Goal: Task Accomplishment & Management: Use online tool/utility

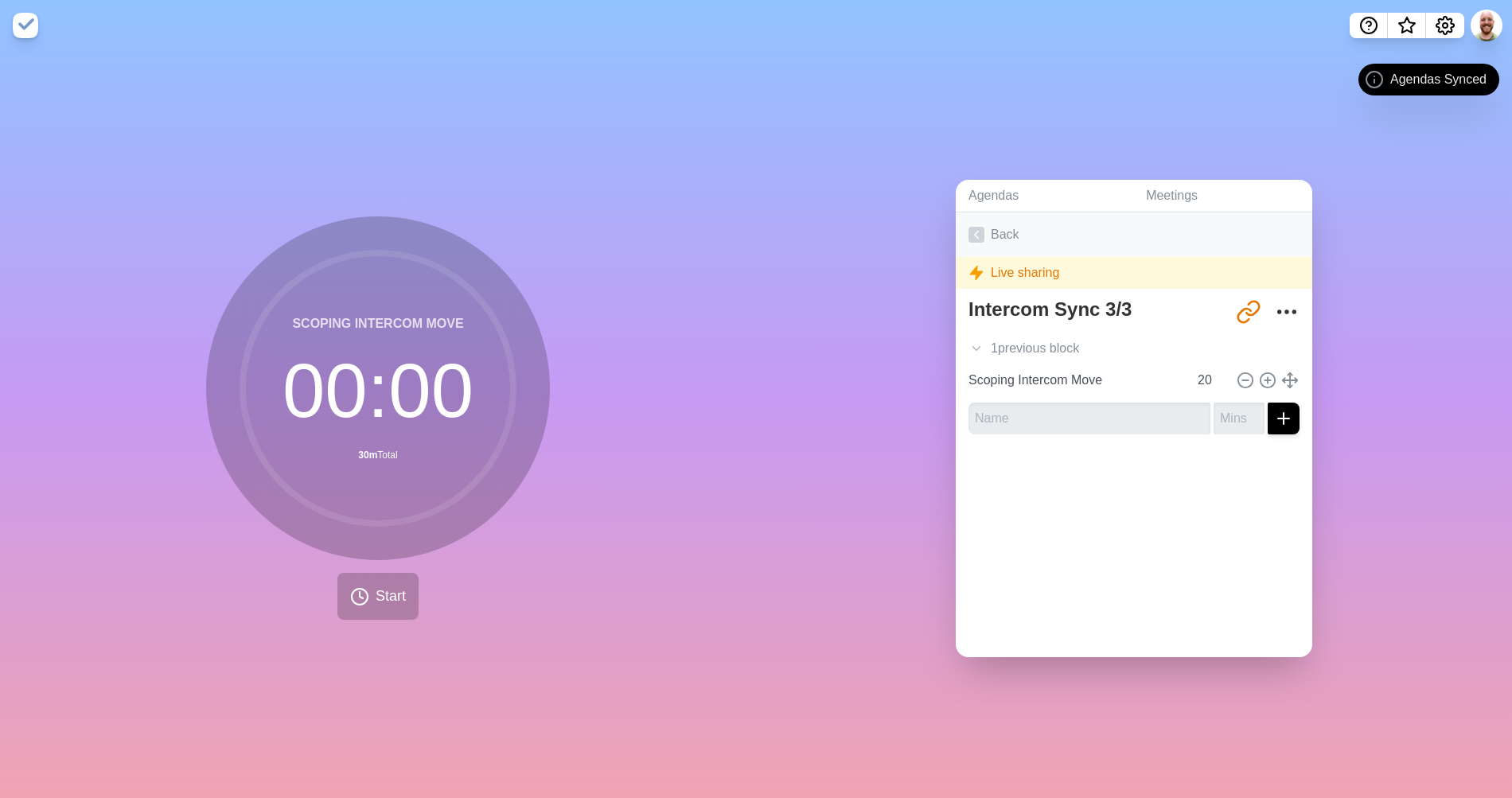
click at [994, 237] on link "Back" at bounding box center [1133, 235] width 357 height 44
click at [1154, 186] on link "Meetings" at bounding box center [1222, 196] width 179 height 33
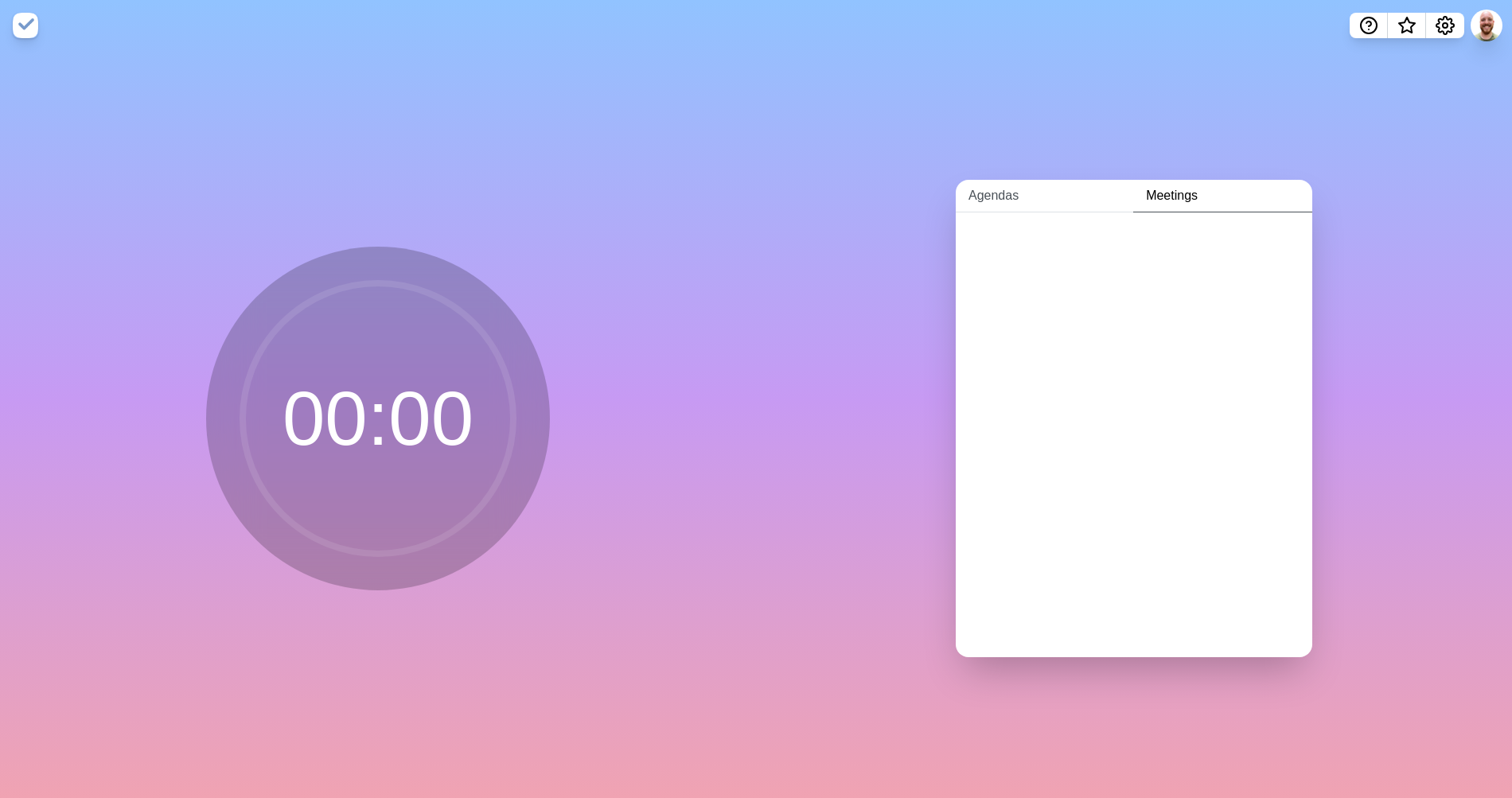
click at [993, 185] on link "Agendas" at bounding box center [1043, 196] width 177 height 33
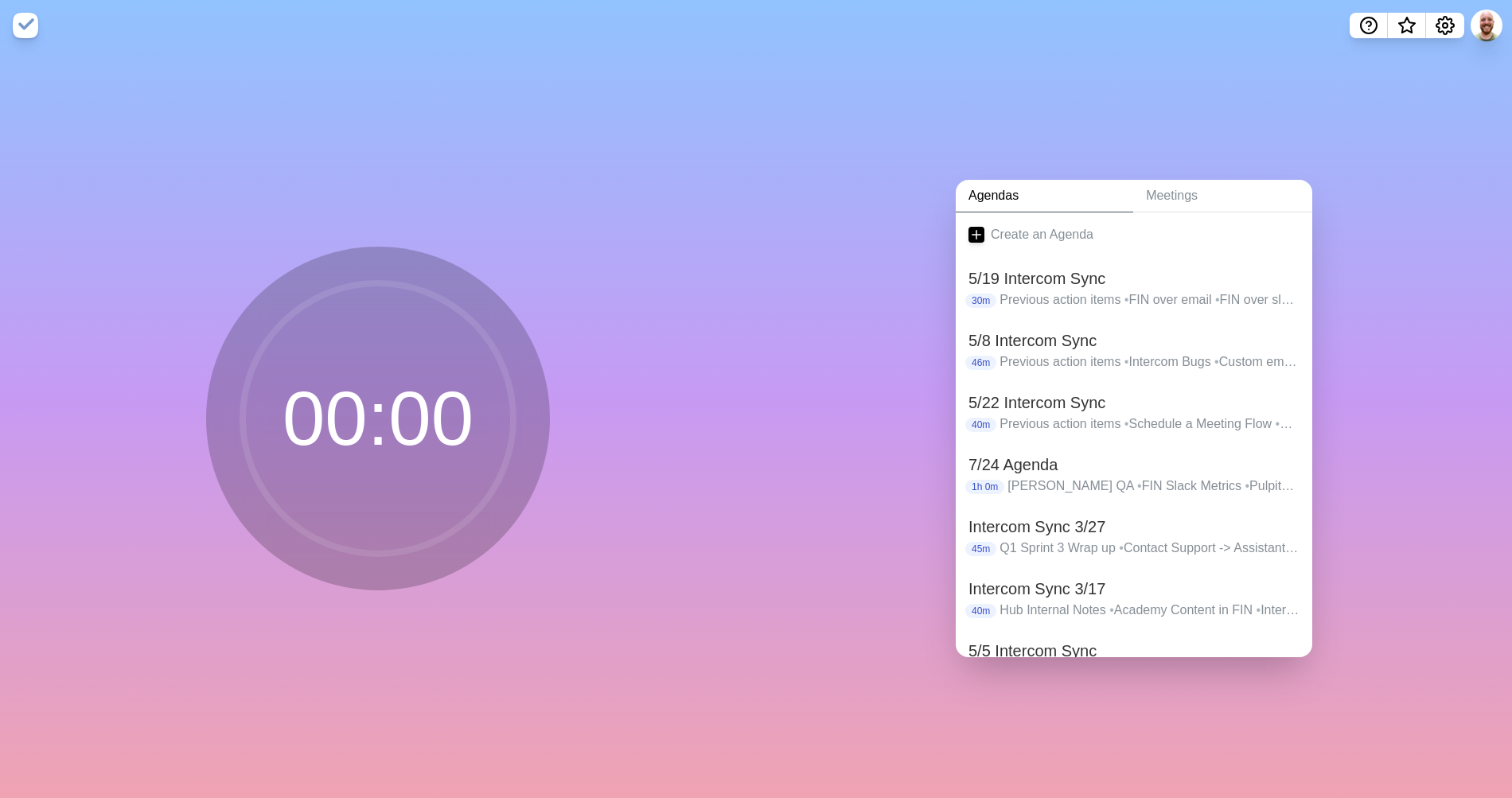
click at [969, 69] on div "Agendas Meetings Create an Agenda 5/19 Intercom Sync 30m Previous action items …" at bounding box center [1133, 424] width 756 height 747
click at [22, 29] on img at bounding box center [25, 25] width 25 height 25
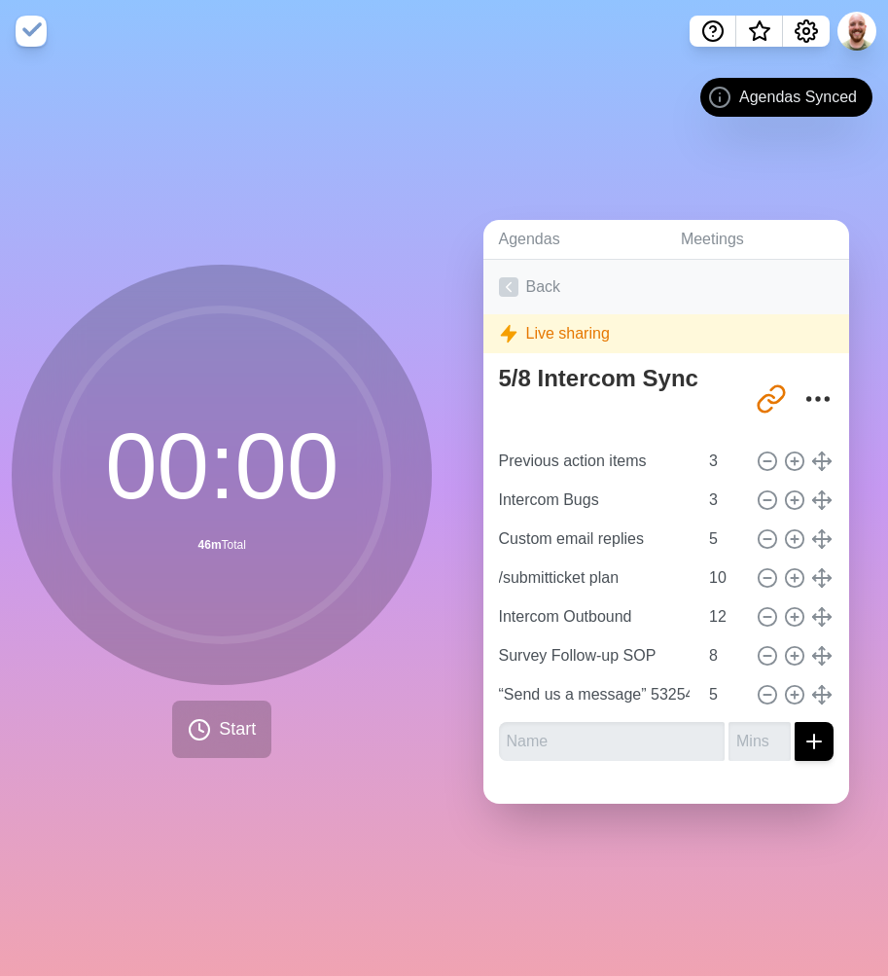
click at [527, 279] on link "Back" at bounding box center [667, 287] width 367 height 54
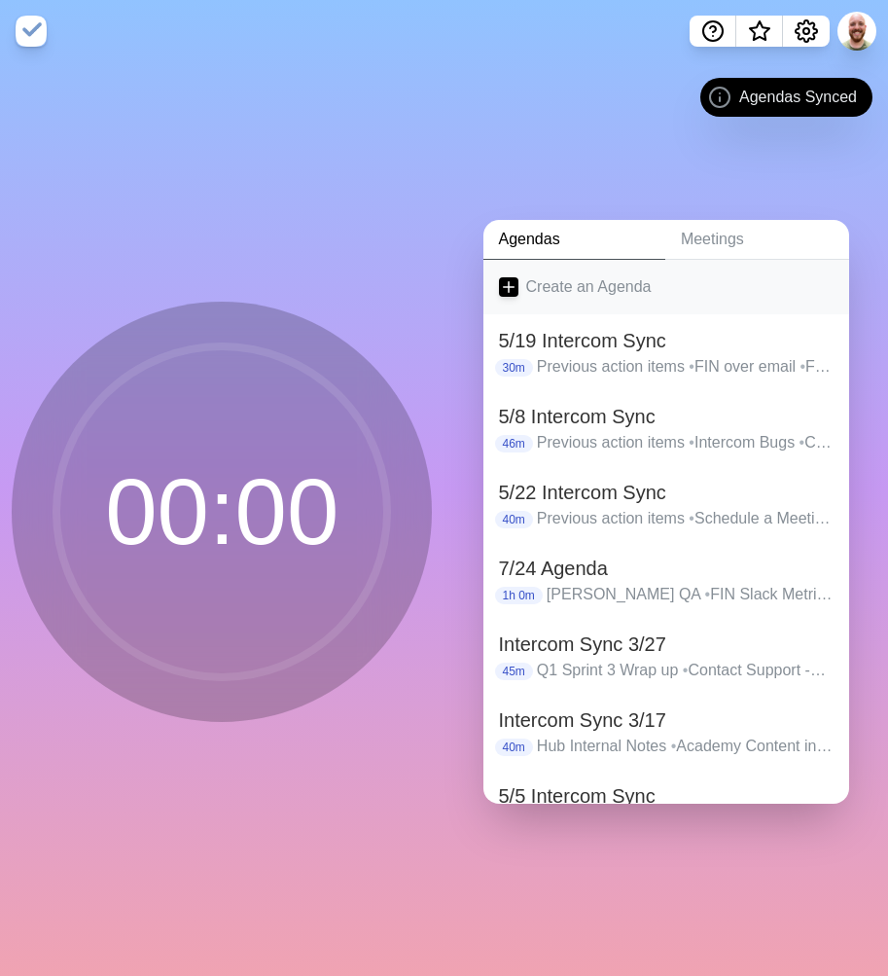
click at [550, 282] on link "Create an Agenda" at bounding box center [667, 287] width 367 height 54
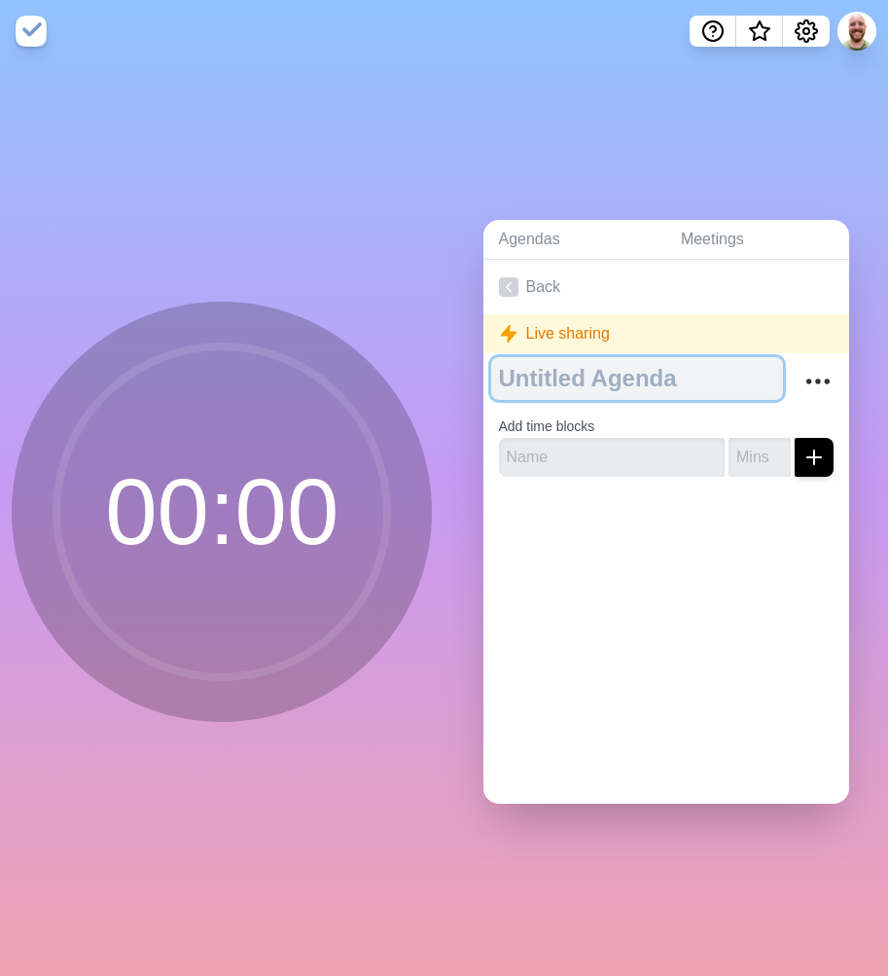
click at [596, 373] on textarea at bounding box center [637, 378] width 293 height 43
type textarea "8/28 Intercom Sync"
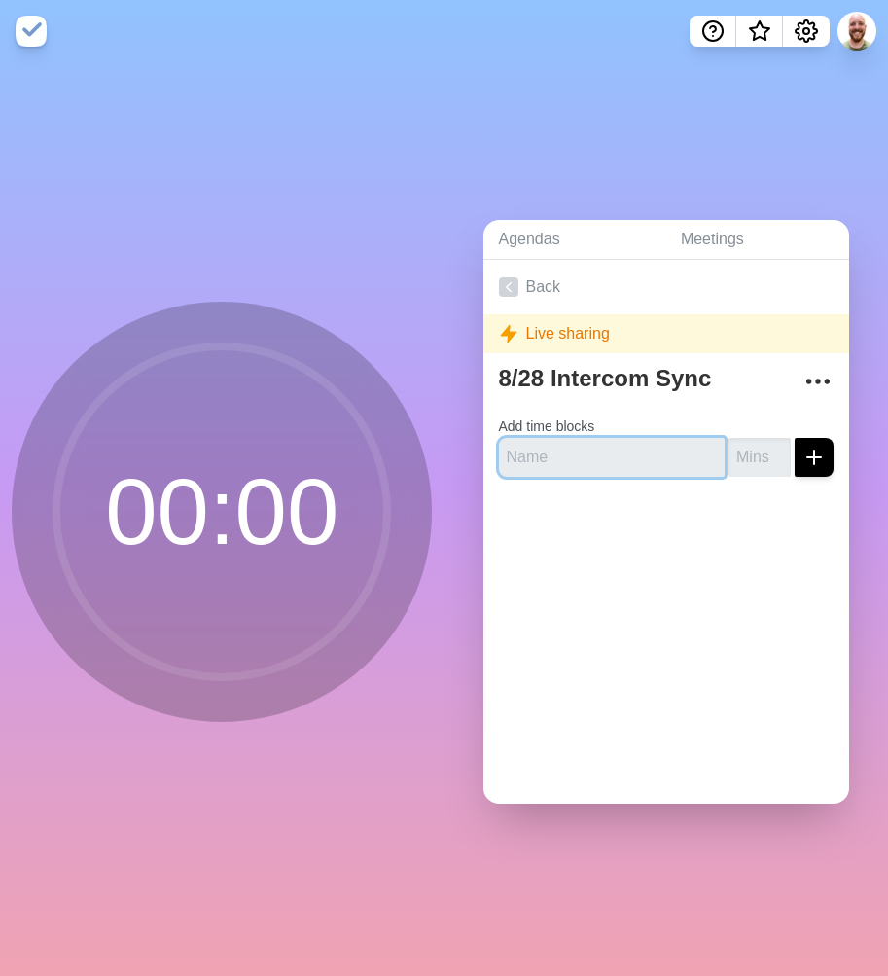
click at [593, 449] on input "text" at bounding box center [612, 457] width 227 height 39
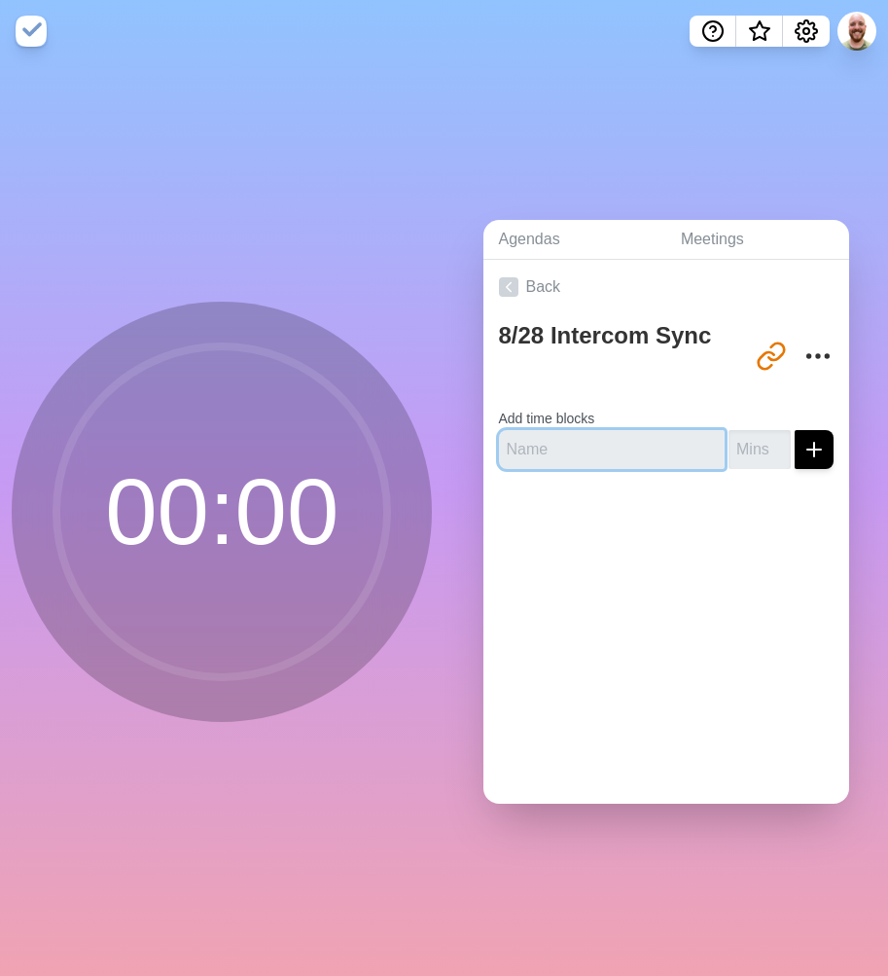
click at [593, 449] on input "text" at bounding box center [612, 449] width 227 height 39
type input "Sprint Planning"
click at [729, 438] on input "number" at bounding box center [760, 449] width 62 height 39
type input "20"
click at [803, 447] on icon "submit" at bounding box center [814, 449] width 23 height 23
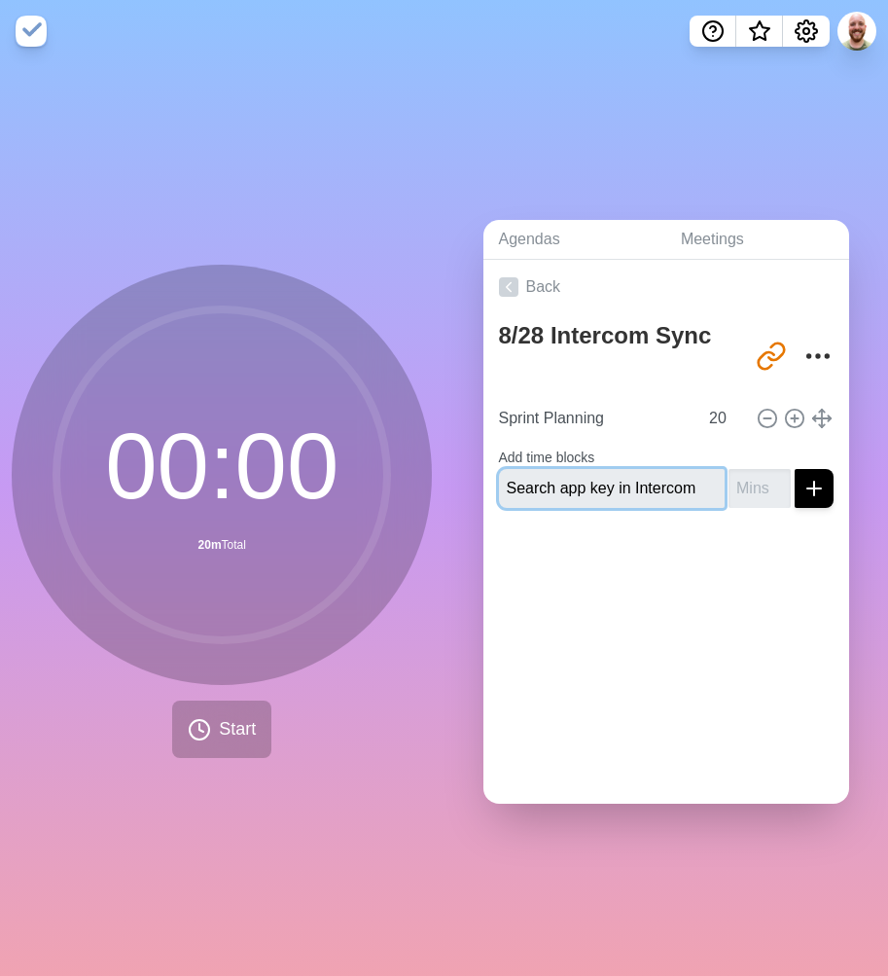
scroll to position [0, 10]
type input "Search app key in Intercom"
type input "10"
click at [795, 469] on button "submit" at bounding box center [814, 488] width 39 height 39
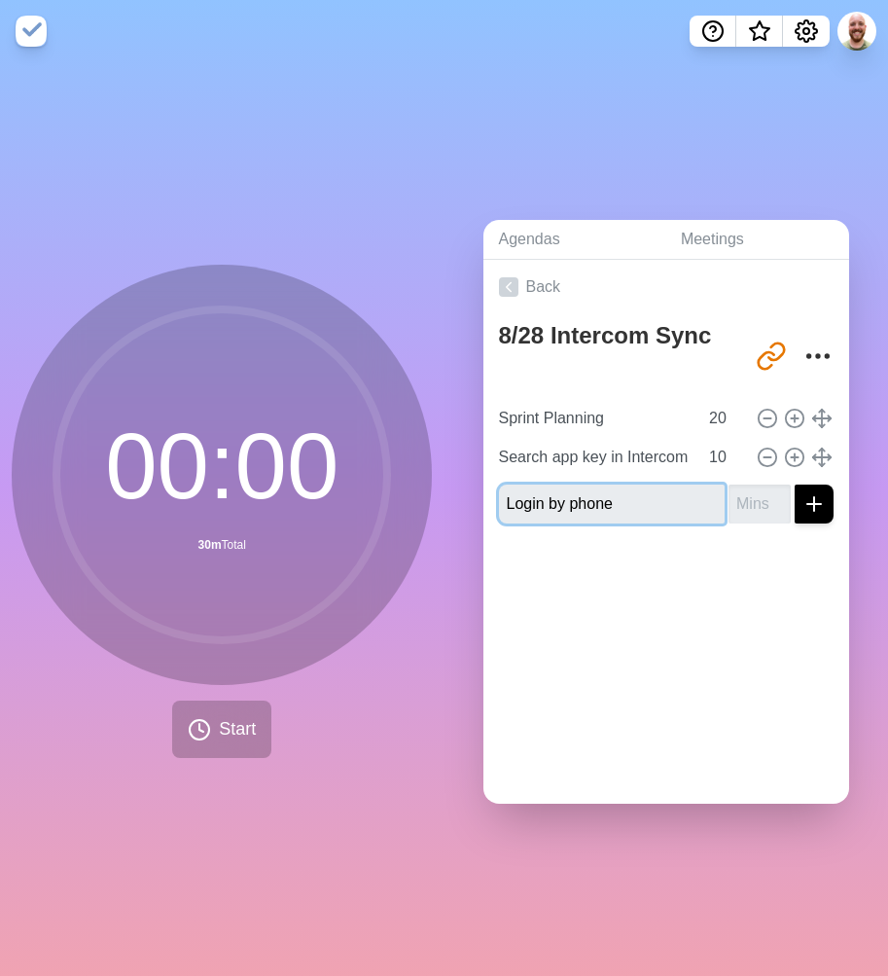
type input "Login by phone"
click at [729, 494] on input "number" at bounding box center [760, 504] width 62 height 39
type input "10"
click at [795, 485] on button "submit" at bounding box center [814, 504] width 39 height 39
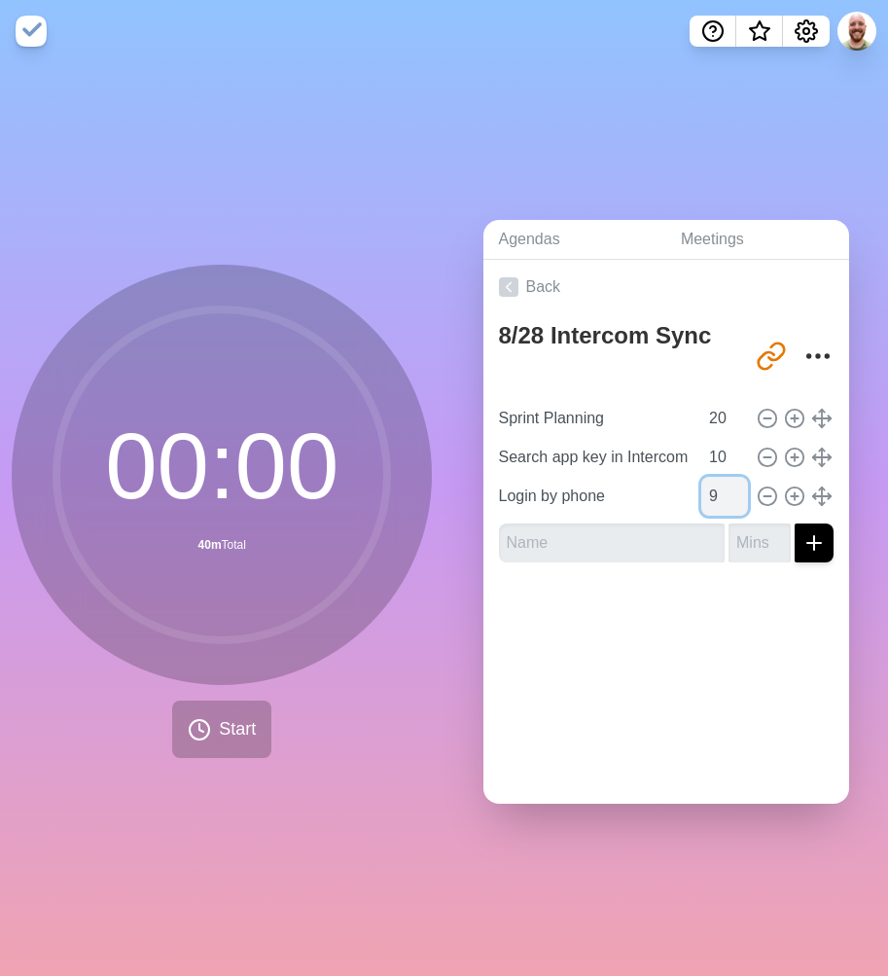
click at [710, 495] on input "9" at bounding box center [724, 496] width 47 height 39
click at [710, 495] on input "8" at bounding box center [724, 496] width 47 height 39
click at [710, 495] on input "7" at bounding box center [724, 496] width 47 height 39
click at [710, 495] on input "6" at bounding box center [724, 496] width 47 height 39
type input "5"
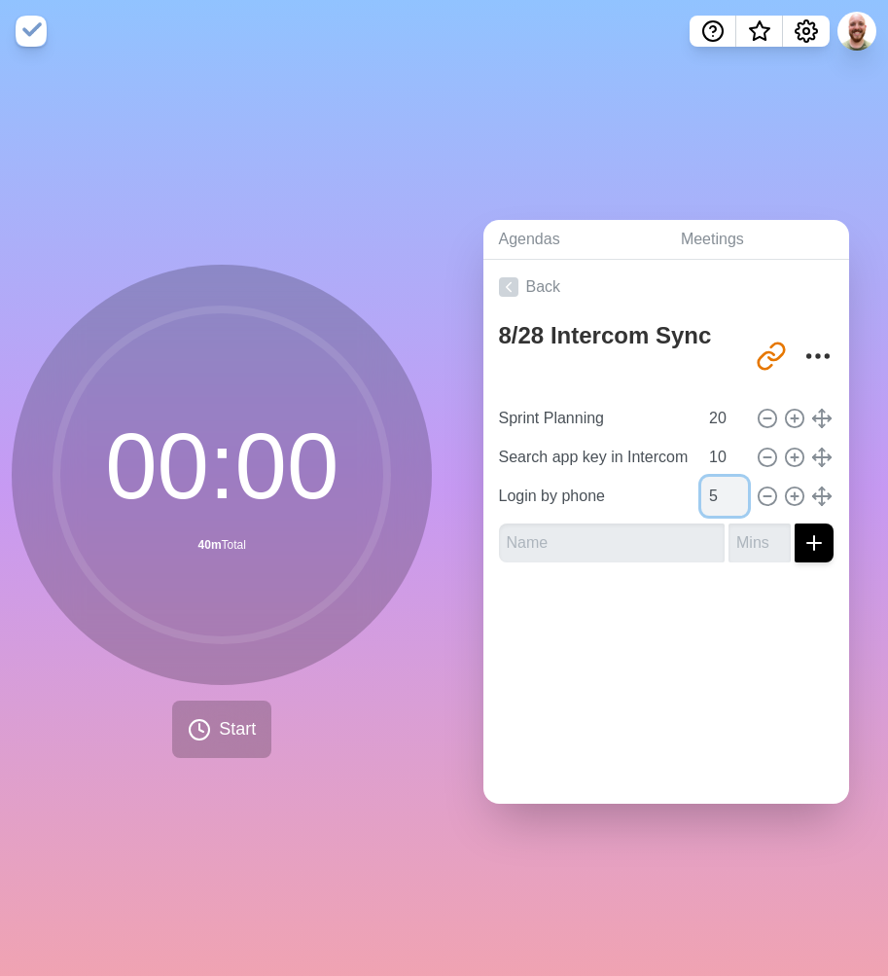
click at [710, 495] on input "5" at bounding box center [724, 496] width 47 height 39
click at [606, 542] on input "text" at bounding box center [612, 542] width 227 height 39
click at [577, 536] on input "text" at bounding box center [612, 542] width 227 height 39
type input "FIN QA 2.0"
type input "10"
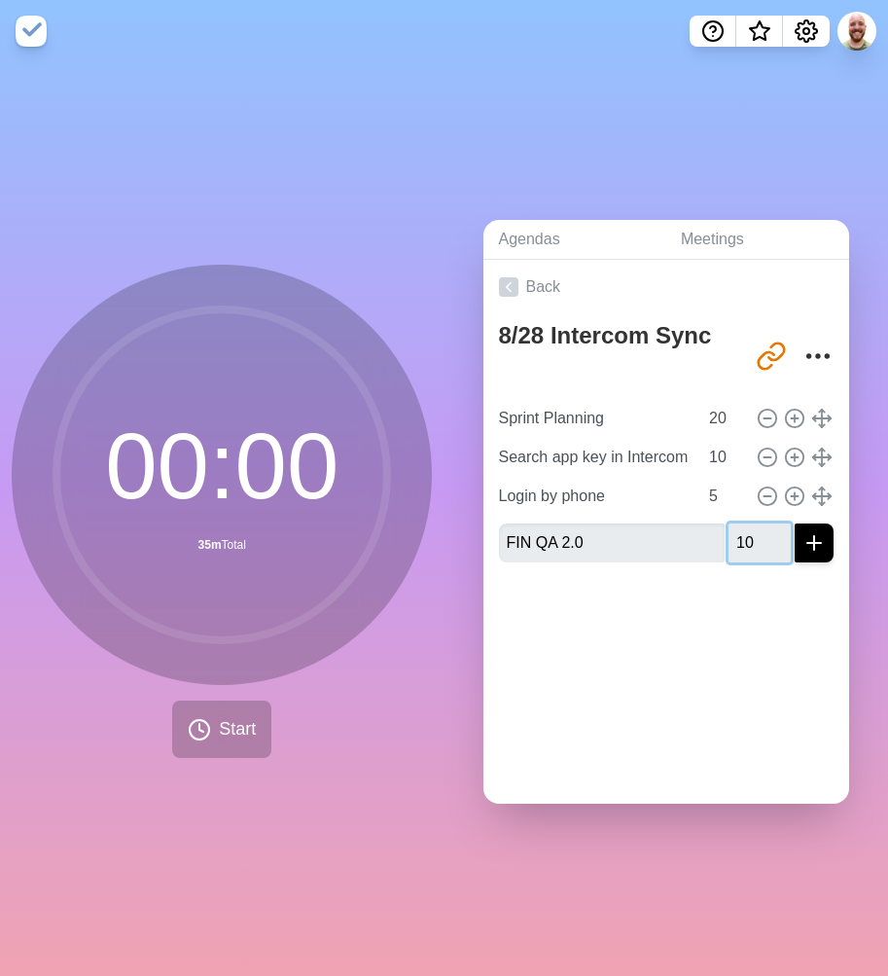
click at [795, 523] on button "submit" at bounding box center [814, 542] width 39 height 39
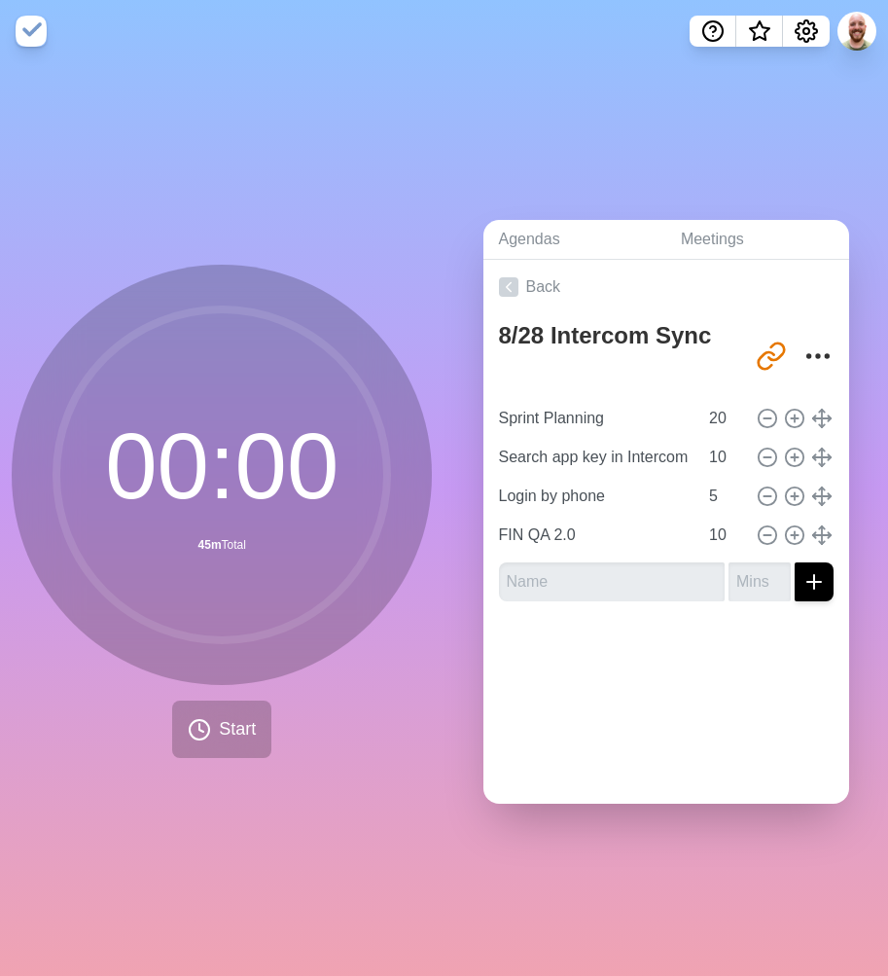
click at [613, 689] on div "Back 8/28 Intercom Sync http://timeblocks.co/q18cTfNiPfRpUvx1upt3 Sprint Planni…" at bounding box center [667, 532] width 367 height 544
click at [801, 31] on icon "Settings" at bounding box center [806, 30] width 23 height 23
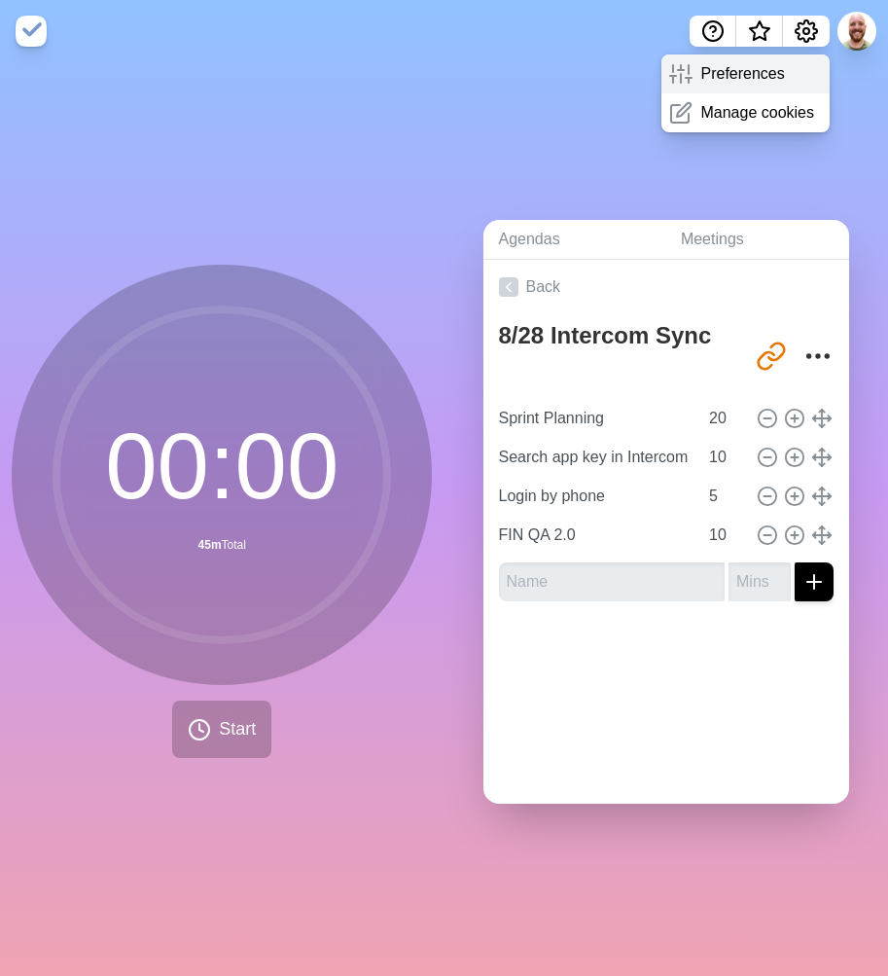
click at [754, 73] on p "Preferences" at bounding box center [742, 73] width 84 height 23
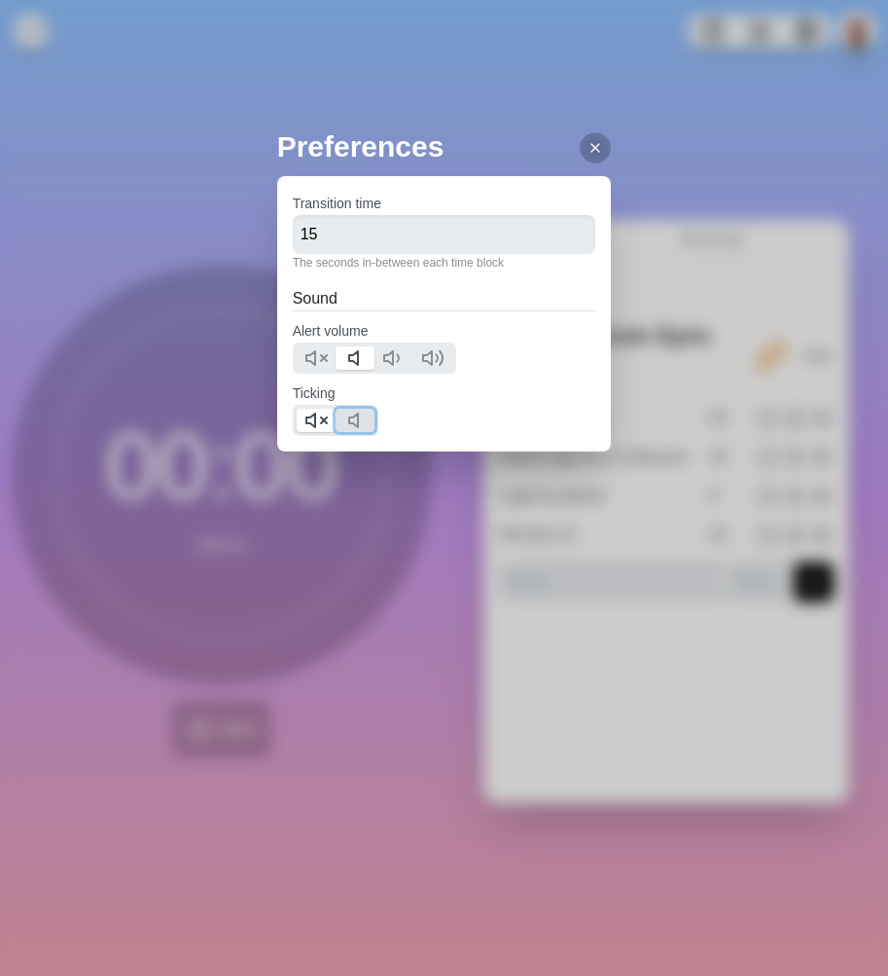
click at [350, 422] on polygon at bounding box center [353, 420] width 9 height 14
click at [311, 419] on icon at bounding box center [316, 420] width 23 height 23
click at [517, 58] on div "Preferences Transition time 15 The seconds in-between each time block Sound Ale…" at bounding box center [444, 488] width 888 height 976
